Goal: Use online tool/utility: Use online tool/utility

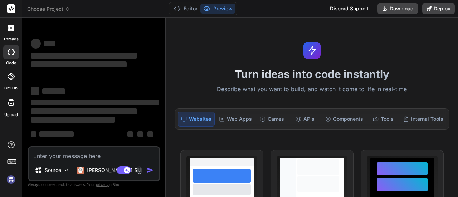
type textarea "x"
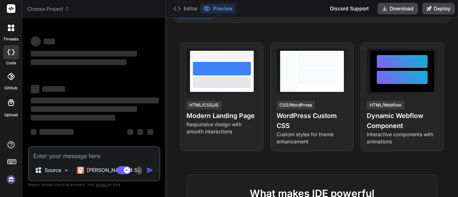
scroll to position [3, 0]
click at [88, 154] on textarea at bounding box center [94, 153] width 130 height 13
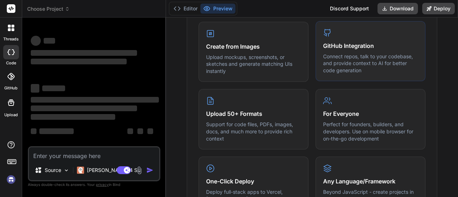
scroll to position [322, 0]
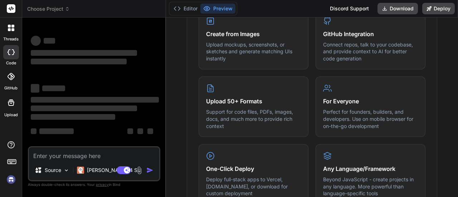
click at [102, 156] on textarea at bounding box center [94, 153] width 130 height 13
click at [59, 60] on span "‌" at bounding box center [79, 62] width 96 height 6
click at [15, 76] on div at bounding box center [11, 77] width 16 height 16
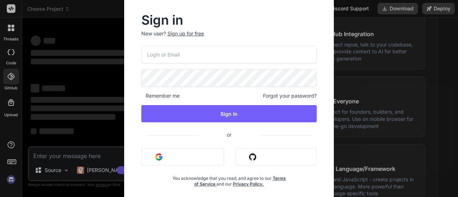
click at [6, 28] on div "Sign in New user? Sign up for free Remember me Forgot your password? Sign In or…" at bounding box center [229, 98] width 458 height 197
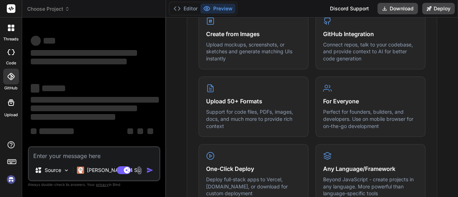
click at [79, 154] on textarea at bounding box center [94, 153] width 130 height 13
type textarea "s"
type textarea "x"
type textarea "sc"
type textarea "x"
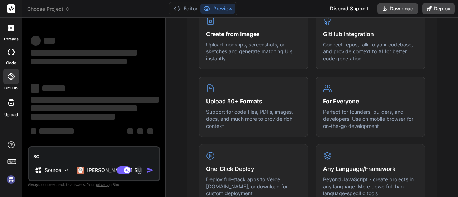
type textarea "scv"
type textarea "x"
click at [79, 154] on textarea "scv" at bounding box center [94, 153] width 130 height 13
click at [83, 150] on textarea "scv" at bounding box center [94, 153] width 130 height 13
click at [79, 156] on textarea "scv" at bounding box center [94, 153] width 130 height 13
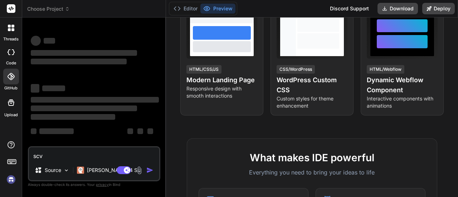
scroll to position [0, 0]
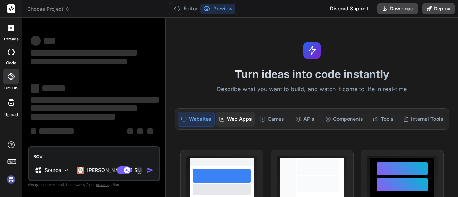
type textarea "scv"
click at [240, 118] on div "Web Apps" at bounding box center [235, 119] width 39 height 15
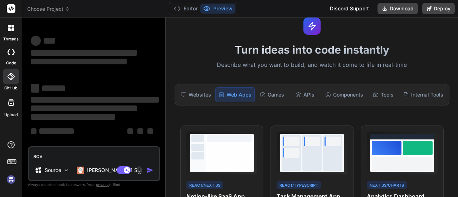
scroll to position [36, 0]
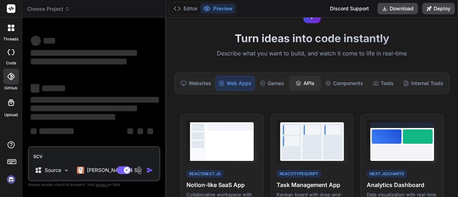
click at [311, 85] on div "APIs" at bounding box center [304, 83] width 31 height 15
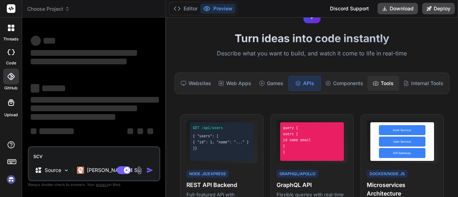
click at [373, 84] on icon at bounding box center [376, 83] width 6 height 6
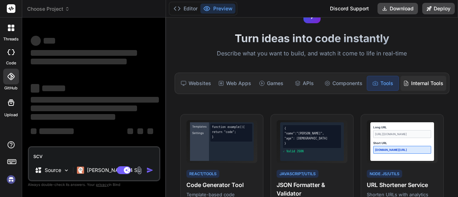
click at [421, 87] on div "Internal Tools" at bounding box center [423, 83] width 46 height 15
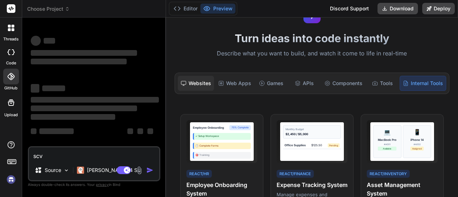
click at [202, 87] on div "Websites" at bounding box center [196, 83] width 36 height 15
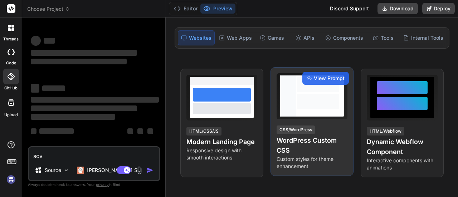
scroll to position [107, 0]
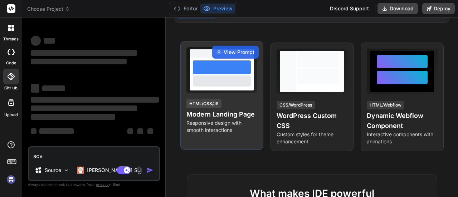
click at [224, 66] on div at bounding box center [222, 67] width 58 height 14
click at [244, 51] on span "View Prompt" at bounding box center [239, 52] width 31 height 7
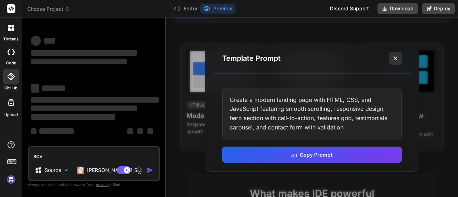
click at [393, 56] on icon at bounding box center [395, 58] width 7 height 7
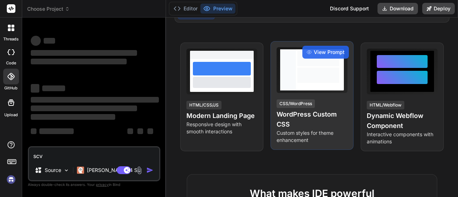
click at [302, 77] on div at bounding box center [318, 75] width 42 height 15
click at [314, 53] on span "View Prompt" at bounding box center [329, 52] width 31 height 7
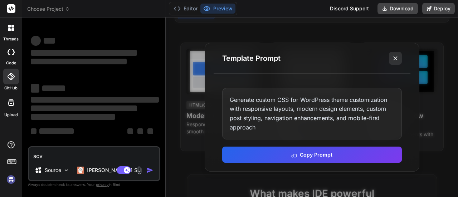
click at [398, 53] on button at bounding box center [395, 58] width 13 height 13
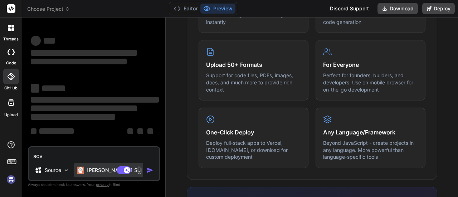
scroll to position [429, 0]
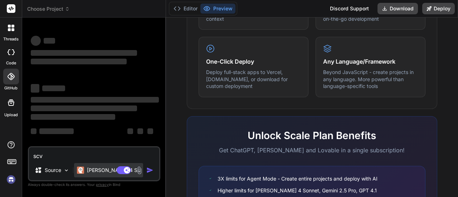
click at [99, 166] on div "Claude 4 S.." at bounding box center [108, 170] width 69 height 14
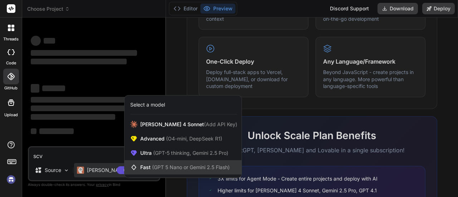
click at [175, 167] on span "(GPT 5 Nano or Gemini 2.5 Flash)" at bounding box center [191, 167] width 78 height 6
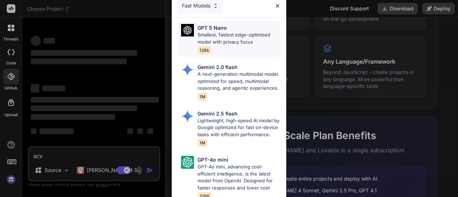
click at [212, 31] on p "Smallest, fastest edge-optimized model with privacy focus" at bounding box center [238, 38] width 83 height 14
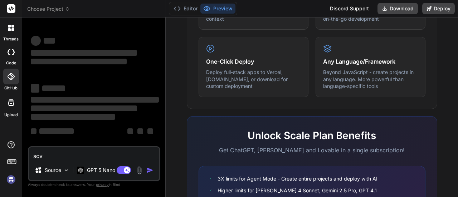
click at [112, 159] on textarea "scv" at bounding box center [94, 153] width 130 height 13
type textarea "x"
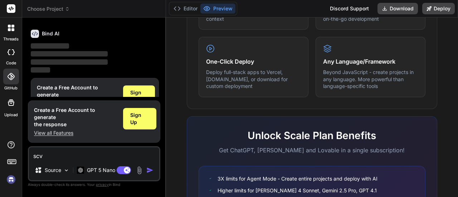
scroll to position [24, 0]
click at [148, 128] on div "Sign Up" at bounding box center [139, 118] width 33 height 21
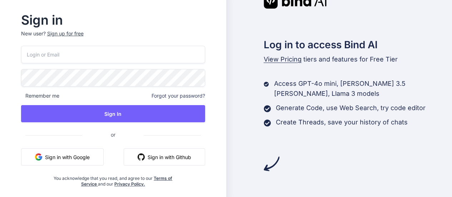
click at [79, 160] on button "Sign in with Google" at bounding box center [62, 156] width 83 height 17
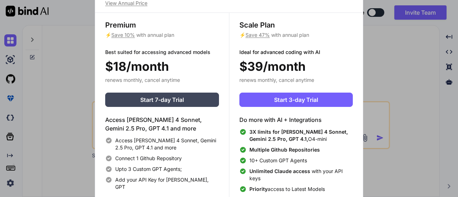
type textarea "x"
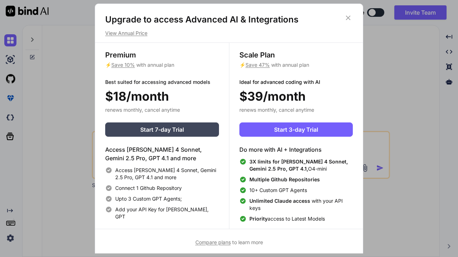
click at [349, 17] on icon at bounding box center [348, 18] width 8 height 8
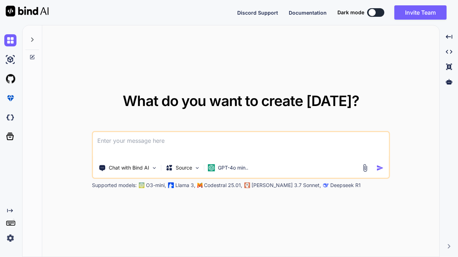
click at [12, 197] on img at bounding box center [10, 238] width 12 height 12
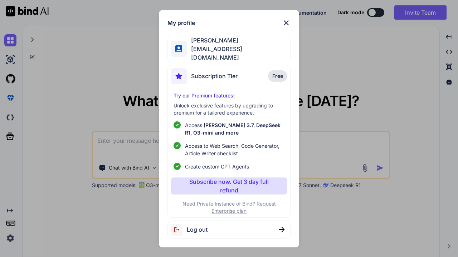
click at [283, 76] on p "Free" at bounding box center [277, 75] width 19 height 11
click at [218, 186] on p "Subscribe now. Get 3 day full refund" at bounding box center [229, 186] width 88 height 17
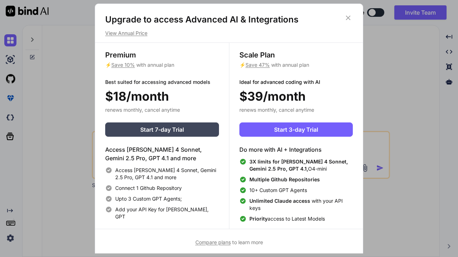
scroll to position [3, 0]
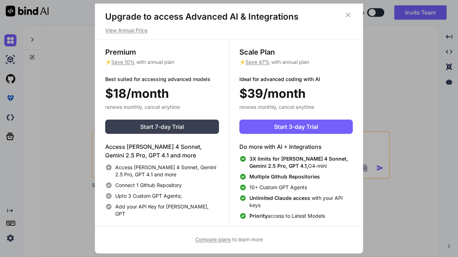
click at [172, 124] on span "Start 7-day Trial" at bounding box center [162, 127] width 44 height 9
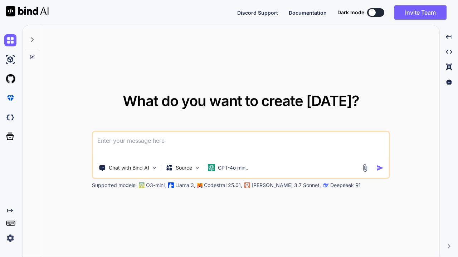
type textarea "x"
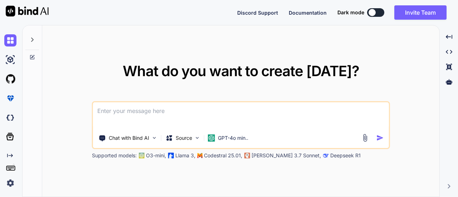
click at [168, 124] on textarea at bounding box center [241, 115] width 296 height 26
paste textarea "lor ipsum dolo sitamet consec adip elits DoeiUsmo، tempo inc utlab etdolorema a…"
type textarea "lor ipsum dolo sitamet consec adip elits DoeiUsmo، tempo inc utlab etdolorema a…"
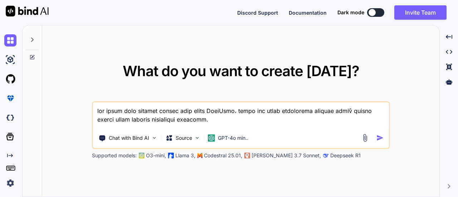
scroll to position [309, 0]
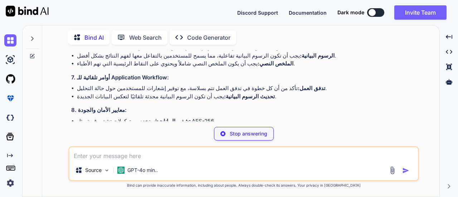
scroll to position [369, 0]
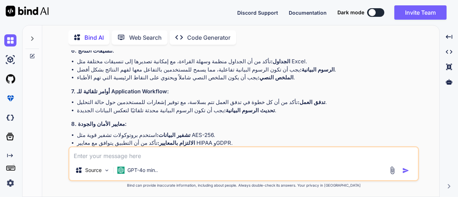
click at [88, 172] on p "Open in Editor" at bounding box center [95, 175] width 34 height 7
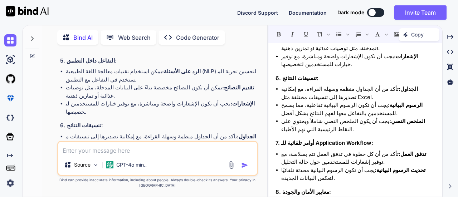
scroll to position [357, 0]
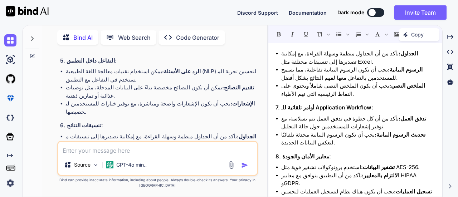
click at [167, 150] on textarea at bounding box center [157, 148] width 199 height 13
type textarea "؛"
type textarea "PHP MYSQL"
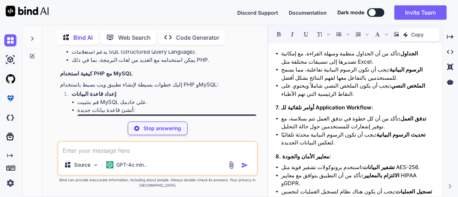
scroll to position [1029, 0]
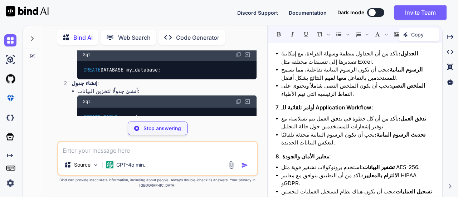
click at [193, 33] on p "Code Generator" at bounding box center [197, 37] width 43 height 9
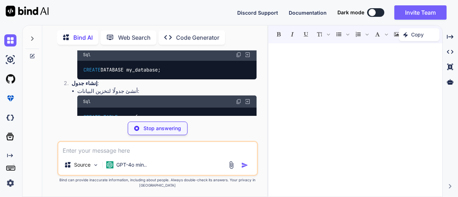
scroll to position [0, 0]
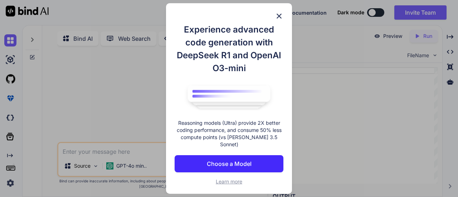
click at [232, 160] on p "Choose a Model" at bounding box center [229, 163] width 45 height 9
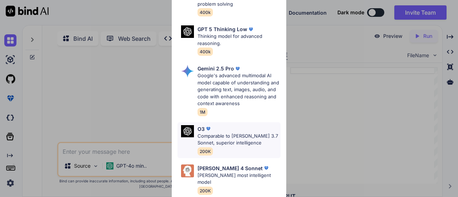
scroll to position [107, 0]
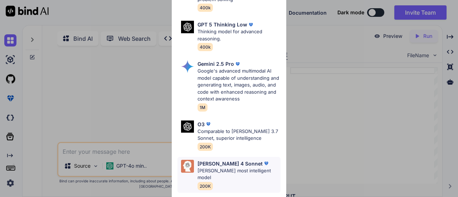
click at [230, 167] on p "[PERSON_NAME] most intelligent model" at bounding box center [238, 174] width 83 height 14
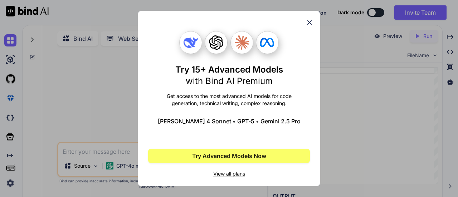
scroll to position [0, 0]
click at [309, 22] on icon at bounding box center [309, 23] width 8 height 8
